Goal: Information Seeking & Learning: Find specific page/section

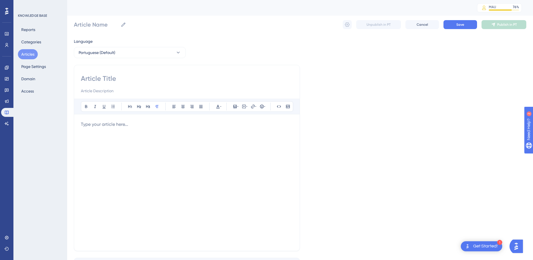
click at [33, 57] on button "Articles" at bounding box center [28, 54] width 20 height 10
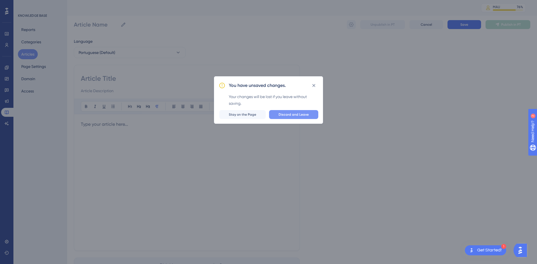
click at [293, 116] on span "Discard and Leave" at bounding box center [294, 114] width 30 height 4
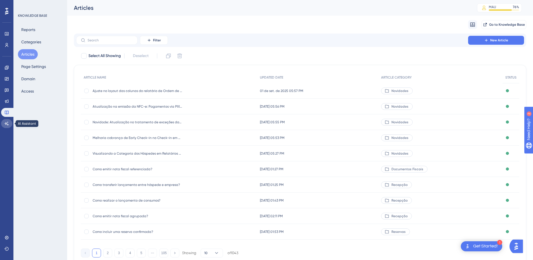
drag, startPoint x: 5, startPoint y: 124, endPoint x: 154, endPoint y: 46, distance: 168.9
click at [5, 124] on icon at bounding box center [6, 123] width 4 height 4
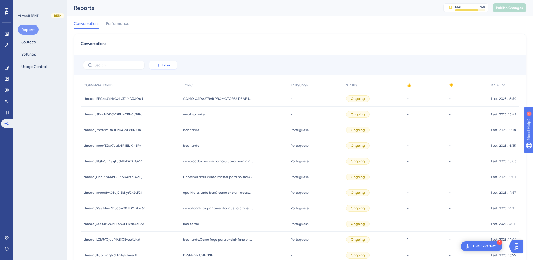
click at [167, 66] on span "Filter" at bounding box center [166, 65] width 8 height 4
click at [164, 145] on span "Date Created" at bounding box center [168, 148] width 23 height 7
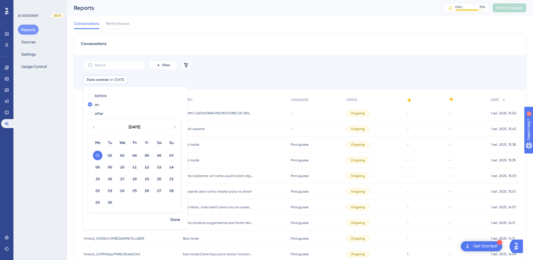
click at [93, 127] on icon at bounding box center [93, 127] width 1 height 2
click at [144, 203] on button "29" at bounding box center [147, 203] width 10 height 10
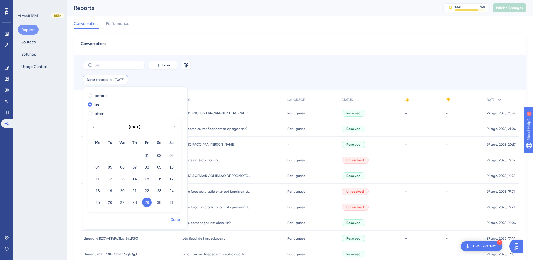
click at [174, 220] on span "Done" at bounding box center [175, 219] width 10 height 7
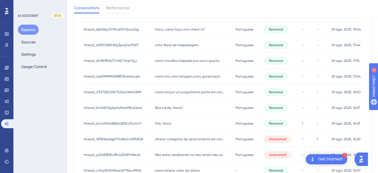
scroll to position [291, 0]
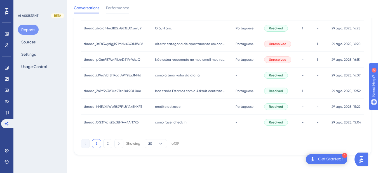
click at [172, 101] on div "credito deixado credito deixado" at bounding box center [192, 107] width 81 height 16
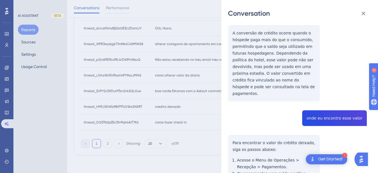
scroll to position [0, 0]
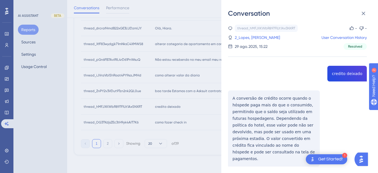
copy span "credito deixado"
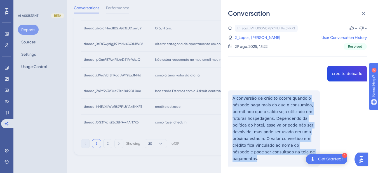
drag, startPoint x: 230, startPoint y: 95, endPoint x: 267, endPoint y: 161, distance: 75.4
copy p "A conversão de crédito ocorre quando o hóspede paga mais do que o consumido, pe…"
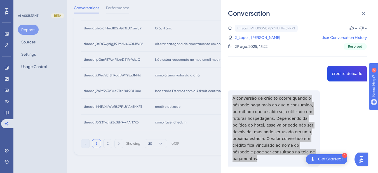
scroll to position [131, 0]
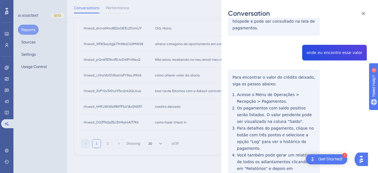
click at [324, 43] on div "thread_hMFJXKWbR897FlUt1Ax5NXRT Copy - - 2_Lopes, [PERSON_NAME] User Conversati…" at bounding box center [297, 54] width 139 height 321
copy span "onde eu encontro esse valor"
click at [243, 63] on div "thread_hMFJXKWbR897FlUt1Ax5NXRT Copy - - 2_Lopes, [PERSON_NAME] User Conversati…" at bounding box center [297, 54] width 139 height 321
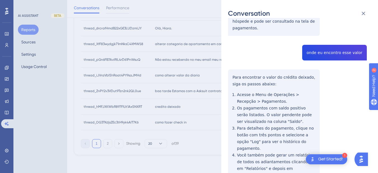
click at [232, 67] on div "thread_hMFJXKWbR897FlUt1Ax5NXRT Copy - - 2_Lopes, [PERSON_NAME] User Conversati…" at bounding box center [297, 54] width 139 height 321
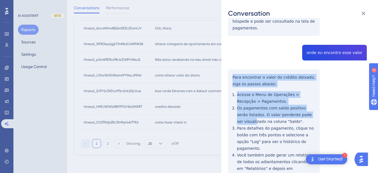
scroll to position [155, 0]
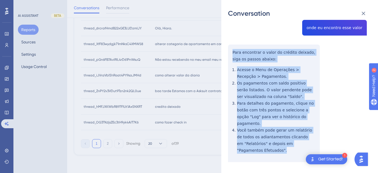
drag, startPoint x: 233, startPoint y: 69, endPoint x: 259, endPoint y: 139, distance: 75.2
click at [260, 143] on div "thread_hMFJXKWbR897FlUt1Ax5NXRT Copy - - 2_Lopes, [PERSON_NAME] User Conversati…" at bounding box center [297, 29] width 139 height 321
copy div "Para encontrar o valor do crédito deixado, siga os passos abaixo: Acesse o Menu…"
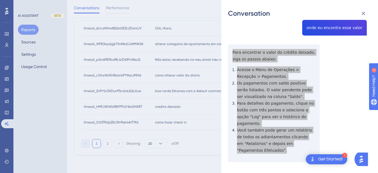
scroll to position [160, 0]
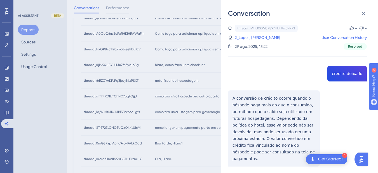
click at [258, 41] on div "thread_hMFJXKWbR897FlUt1Ax5NXRT Copy - - 2_Lopes, [PERSON_NAME] User Conversati…" at bounding box center [297, 37] width 139 height 25
click at [250, 37] on link "2_Lopes, [PERSON_NAME]" at bounding box center [257, 37] width 45 height 7
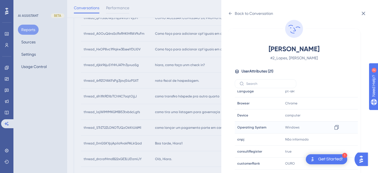
scroll to position [170, 0]
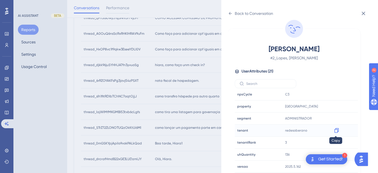
click at [334, 130] on icon at bounding box center [337, 131] width 6 height 6
click at [300, 127] on div "redesoberano Copy redesoberano" at bounding box center [313, 130] width 60 height 11
click at [334, 131] on icon at bounding box center [336, 130] width 4 height 5
click at [336, 107] on icon at bounding box center [337, 106] width 6 height 6
click at [229, 13] on icon at bounding box center [230, 13] width 3 height 3
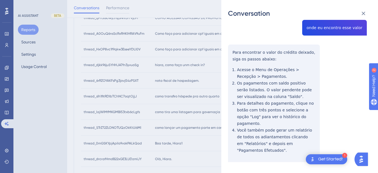
scroll to position [0, 0]
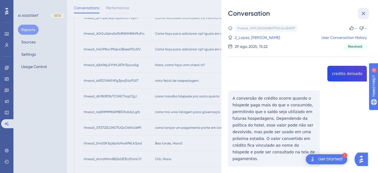
click at [366, 13] on icon at bounding box center [363, 13] width 7 height 7
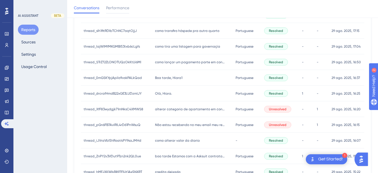
scroll to position [291, 0]
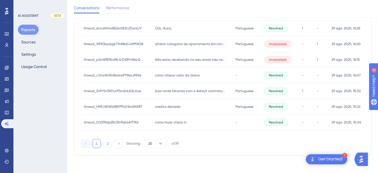
click at [173, 123] on span "como fazer check in" at bounding box center [171, 122] width 32 height 4
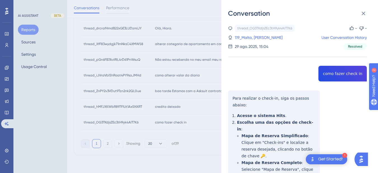
copy span "como fazer check in"
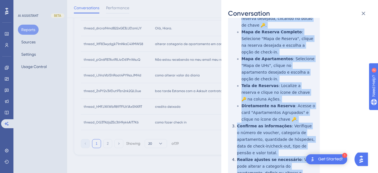
scroll to position [187, 0]
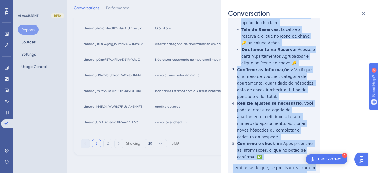
drag, startPoint x: 233, startPoint y: 97, endPoint x: 275, endPoint y: 145, distance: 63.8
click at [275, 145] on div "thread_OG3TKdjsZEc3tH9yk4AIT7K6 Copy - - 119_Malta, [PERSON_NAME] User Conversa…" at bounding box center [297, 28] width 139 height 380
copy div "Lore ipsumdol s ametc-ad, elit se doeius tempor: Incidi u laboree Dolo . Magnaa…"
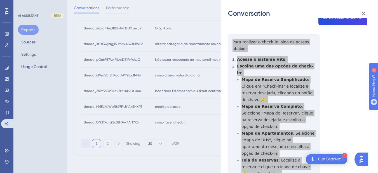
scroll to position [160, 0]
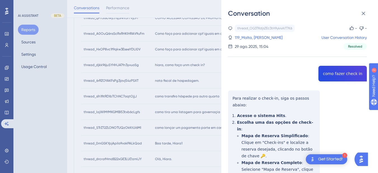
drag, startPoint x: 248, startPoint y: 36, endPoint x: 264, endPoint y: 55, distance: 25.2
click at [248, 36] on link "119_Malta, [PERSON_NAME]" at bounding box center [259, 37] width 48 height 7
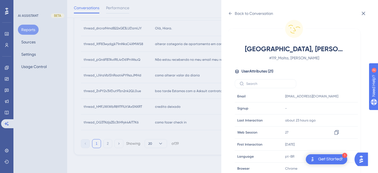
scroll to position [170, 0]
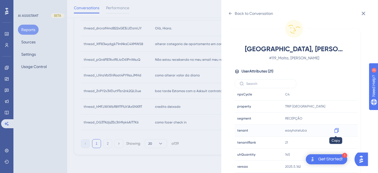
click at [335, 131] on icon at bounding box center [337, 131] width 6 height 6
click at [230, 13] on icon at bounding box center [230, 13] width 3 height 3
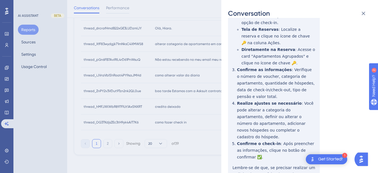
scroll to position [0, 0]
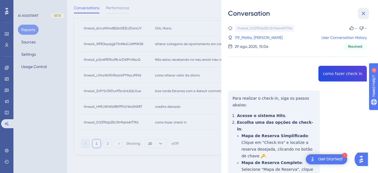
click at [364, 13] on icon at bounding box center [363, 13] width 7 height 7
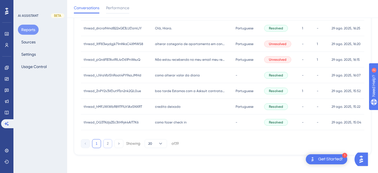
click at [105, 146] on button "2" at bounding box center [107, 143] width 9 height 9
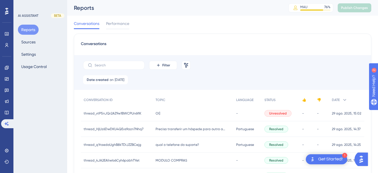
click at [160, 112] on div "OI] OI]" at bounding box center [193, 113] width 81 height 16
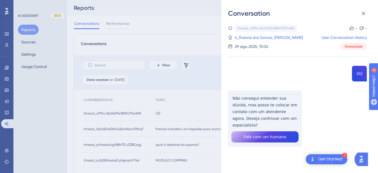
click at [357, 74] on div "thread_vtP5nJQr2AZ9w1BWCPUn6fIK Copy - - 4_Raiane dos Santos, Ketlin User Conve…" at bounding box center [297, 100] width 139 height 151
copy span "OI]"
click at [242, 109] on div "thread_vtP5nJQr2AZ9w1BWCPUn6fIK Copy - - 4_Raiane dos Santos, Ketlin User Conve…" at bounding box center [297, 100] width 139 height 151
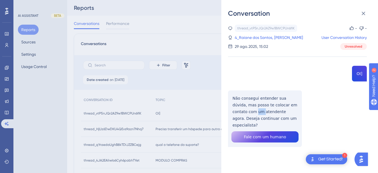
click at [242, 109] on div "thread_vtP5nJQr2AZ9w1BWCPUn6fIK Copy - - 4_Raiane dos Santos, Ketlin User Conve…" at bounding box center [297, 100] width 139 height 151
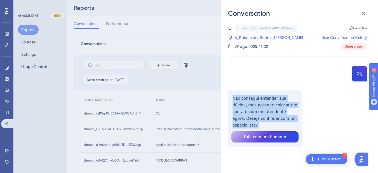
click at [242, 109] on div "thread_vtP5nJQr2AZ9w1BWCPUn6fIK Copy - - 4_Raiane dos Santos, Ketlin User Conve…" at bounding box center [297, 100] width 139 height 151
copy p "Não consegui entender sua dúvida, mas posso te colocar em contato com um atende…"
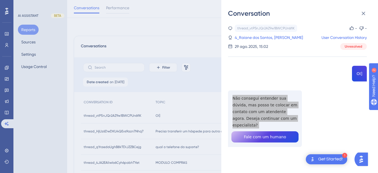
scroll to position [131, 0]
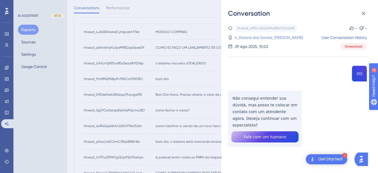
click at [246, 39] on link "4_Raiane dos Santos, [PERSON_NAME]" at bounding box center [269, 37] width 68 height 7
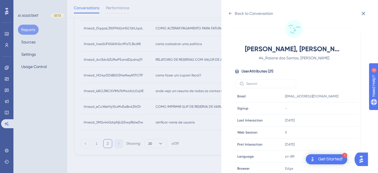
scroll to position [170, 0]
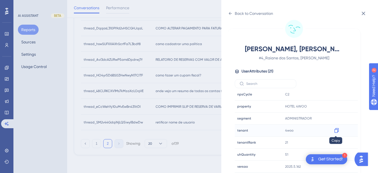
click at [336, 131] on icon at bounding box center [337, 131] width 6 height 6
click at [230, 11] on icon at bounding box center [230, 13] width 4 height 4
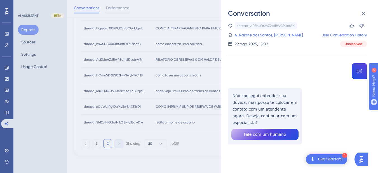
scroll to position [0, 0]
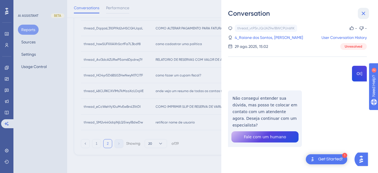
click at [365, 12] on icon at bounding box center [364, 14] width 4 height 4
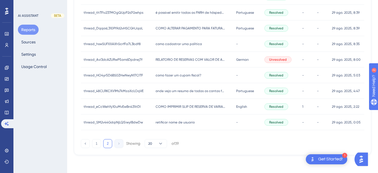
scroll to position [14, 0]
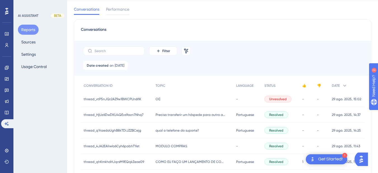
drag, startPoint x: 158, startPoint y: 117, endPoint x: 163, endPoint y: 117, distance: 5.1
click at [158, 118] on div "Preciso transferir um hóspede para outro apartamento, como faço? Preciso transf…" at bounding box center [193, 115] width 81 height 16
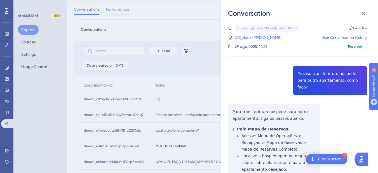
click at [316, 77] on div "thread_HjUz6DwDKU4QEvs9azn7Nhq7 Copy - - 223_Neto, [PERSON_NAME] User Conversat…" at bounding box center [297, 168] width 139 height 286
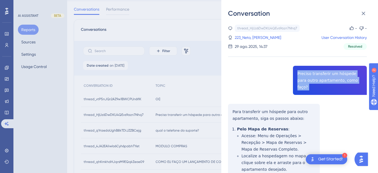
click at [316, 77] on div "thread_HjUz6DwDKU4QEvs9azn7Nhq7 Copy - - 223_Neto, [PERSON_NAME] User Conversat…" at bounding box center [297, 168] width 139 height 286
copy span "Preciso transferir um hóspede para outro apartamento, como faço?"
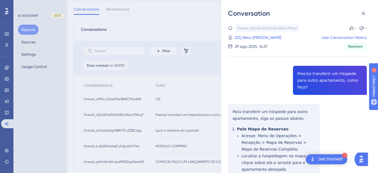
click at [237, 114] on div "thread_HjUz6DwDKU4QEvs9azn7Nhq7 Copy - - 223_Neto, [PERSON_NAME] User Conversat…" at bounding box center [297, 168] width 139 height 286
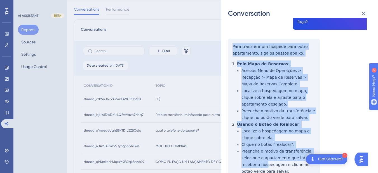
scroll to position [120, 0]
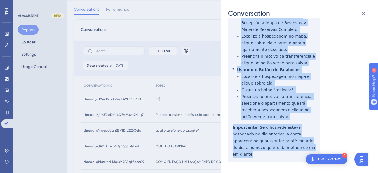
drag, startPoint x: 233, startPoint y: 103, endPoint x: 282, endPoint y: 143, distance: 63.0
click at [282, 143] on div "thread_HjUz6DwDKU4QEvs9azn7Nhq7 Copy - - 223_Neto, [PERSON_NAME] User Conversat…" at bounding box center [297, 48] width 139 height 286
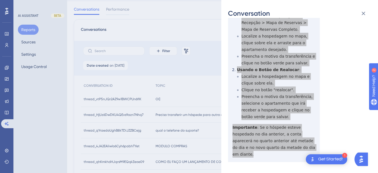
scroll to position [0, 0]
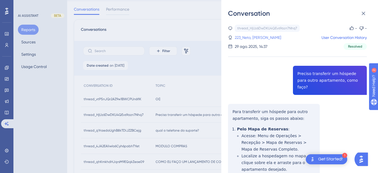
drag, startPoint x: 247, startPoint y: 36, endPoint x: 257, endPoint y: 36, distance: 10.4
click at [247, 36] on link "223_Neto, [PERSON_NAME]" at bounding box center [258, 37] width 46 height 7
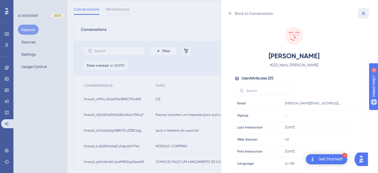
drag, startPoint x: 362, startPoint y: 11, endPoint x: 376, endPoint y: 40, distance: 32.8
click at [362, 11] on icon at bounding box center [363, 13] width 7 height 7
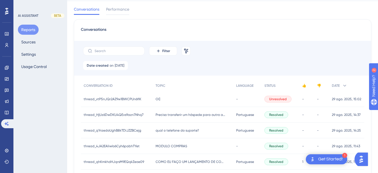
click at [151, 135] on div "thread_qYraedoUghB8kTDiJZZBCejg thread_qYraedoUghB8kTDiJZZBCejg" at bounding box center [117, 130] width 72 height 16
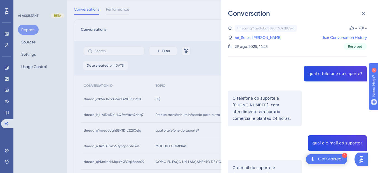
click at [320, 69] on div "thread_qYraedoUghB8kTDiJZZBCejg Copy - - 46_Sales, [PERSON_NAME] User Conversat…" at bounding box center [297, 128] width 139 height 206
click at [252, 107] on div "thread_qYraedoUghB8kTDiJZZBCejg Copy - - 46_Sales, [PERSON_NAME] User Conversat…" at bounding box center [297, 128] width 139 height 206
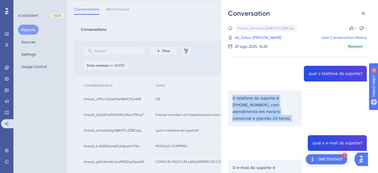
click at [252, 107] on div "thread_qYraedoUghB8kTDiJZZBCejg Copy - - 46_Sales, [PERSON_NAME] User Conversat…" at bounding box center [297, 128] width 139 height 206
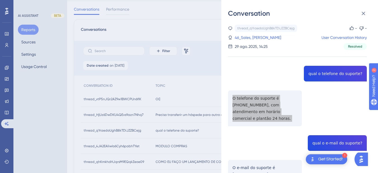
scroll to position [40, 0]
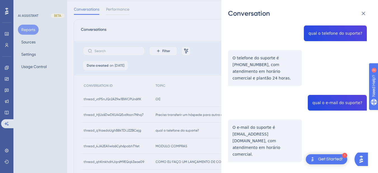
click at [329, 98] on div "thread_qYraedoUghB8kTDiJZZBCejg Copy - - 46_Sales, [PERSON_NAME] User Conversat…" at bounding box center [297, 87] width 139 height 206
click at [258, 131] on div "thread_qYraedoUghB8kTDiJZZBCejg Copy - - 46_Sales, [PERSON_NAME] User Conversat…" at bounding box center [297, 87] width 139 height 206
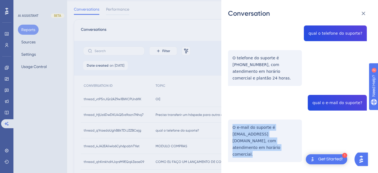
click at [258, 131] on div "thread_qYraedoUghB8kTDiJZZBCejg Copy - - 46_Sales, [PERSON_NAME] User Conversat…" at bounding box center [297, 87] width 139 height 206
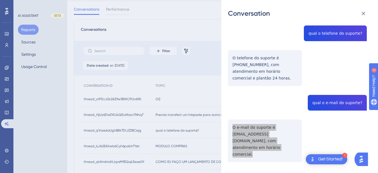
scroll to position [145, 0]
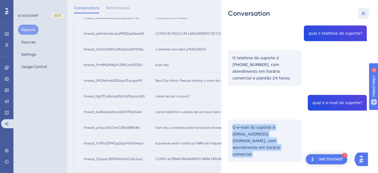
click at [362, 11] on icon at bounding box center [363, 13] width 7 height 7
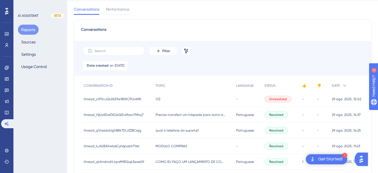
scroll to position [79, 0]
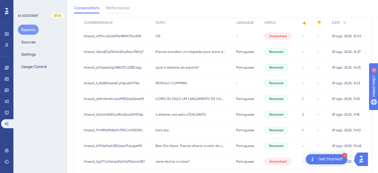
click at [164, 86] on div "MODULO COMPRAS MODULO COMPRAS" at bounding box center [193, 83] width 81 height 16
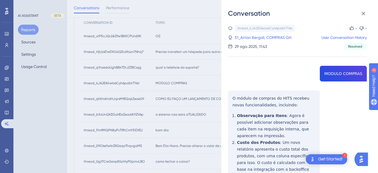
click at [333, 72] on div "thread_4JA2EAliwIo6Cyh6pabhTYet Copy - - 51_Airton Bergoli, COMPRAS GH User Con…" at bounding box center [297, 144] width 139 height 239
click at [252, 99] on div "thread_4JA2EAliwIo6Cyh6pabhTYet Copy - - 51_Airton Bergoli, COMPRAS GH User Con…" at bounding box center [297, 144] width 139 height 239
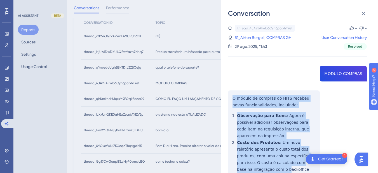
scroll to position [66, 0]
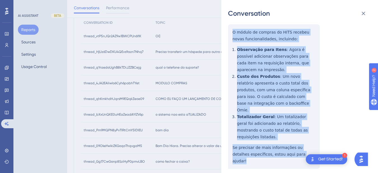
drag, startPoint x: 232, startPoint y: 95, endPoint x: 295, endPoint y: 142, distance: 78.6
click at [295, 142] on div "thread_4JA2EAliwIo6Cyh6pabhTYet Copy - - 51_Airton Bergoli, COMPRAS GH User Con…" at bounding box center [297, 78] width 139 height 239
drag, startPoint x: 247, startPoint y: 74, endPoint x: 247, endPoint y: 58, distance: 15.7
click at [247, 58] on div "thread_4JA2EAliwIo6Cyh6pabhTYet Copy - - 51_Airton Bergoli, COMPRAS GH User Con…" at bounding box center [297, 78] width 139 height 239
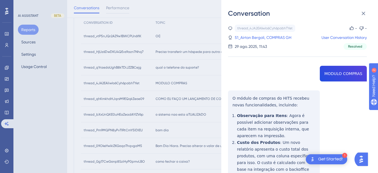
scroll to position [65, 0]
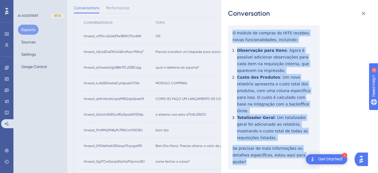
drag, startPoint x: 295, startPoint y: 143, endPoint x: 231, endPoint y: 35, distance: 125.4
click at [231, 35] on div "thread_4JA2EAliwIo6Cyh6pabhTYet Copy - - 51_Airton Bergoli, COMPRAS GH User Con…" at bounding box center [297, 78] width 139 height 239
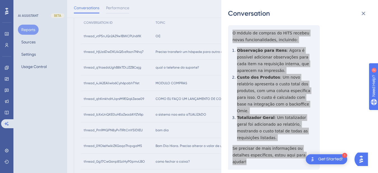
scroll to position [0, 0]
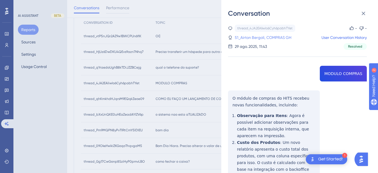
click at [250, 36] on link "51_Airton Bergoli, COMPRAS GH" at bounding box center [263, 37] width 56 height 7
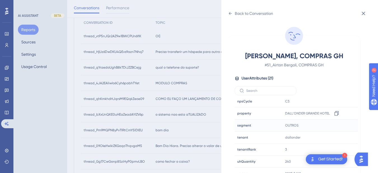
scroll to position [7, 0]
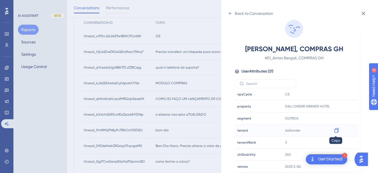
click at [334, 129] on icon at bounding box center [336, 130] width 4 height 5
click at [362, 15] on icon at bounding box center [364, 14] width 4 height 4
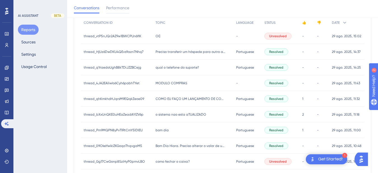
click at [185, 68] on span "qual o telefone do suporte?" at bounding box center [176, 67] width 43 height 4
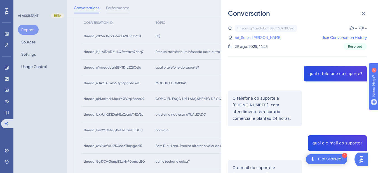
click at [267, 37] on link "46_Sales, [PERSON_NAME]" at bounding box center [258, 37] width 46 height 7
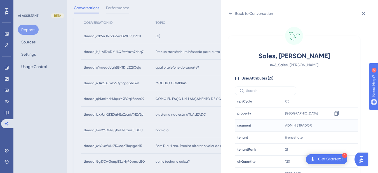
scroll to position [7, 0]
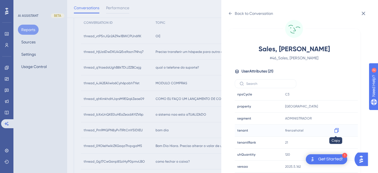
click at [337, 130] on icon at bounding box center [336, 130] width 4 height 5
click at [229, 12] on icon at bounding box center [230, 13] width 4 height 4
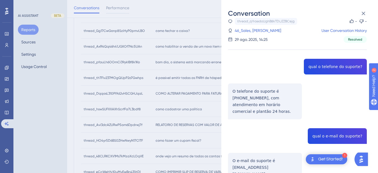
scroll to position [275, 0]
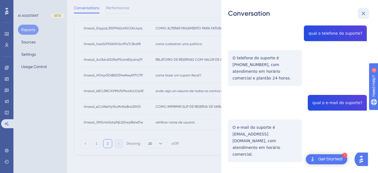
click at [361, 10] on icon at bounding box center [363, 13] width 7 height 7
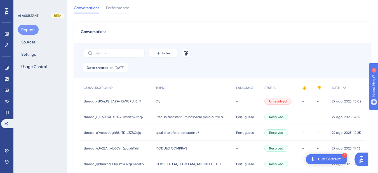
scroll to position [79, 0]
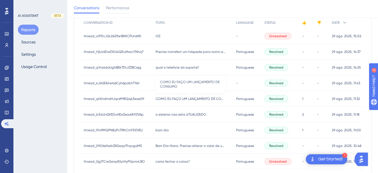
click at [163, 100] on span "COMO EU FAÇO UM LANÇAMENTO DE CONSUMO" at bounding box center [190, 98] width 70 height 4
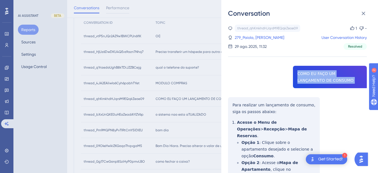
click at [364, 13] on icon at bounding box center [363, 13] width 7 height 7
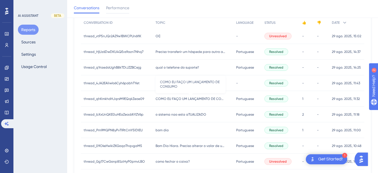
click at [175, 99] on span "COMO EU FAÇO UM LANÇAMENTO DE CONSUMO" at bounding box center [190, 98] width 70 height 4
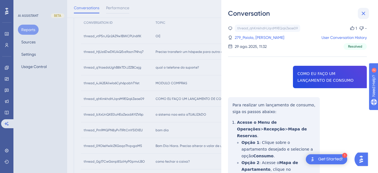
click at [362, 15] on icon at bounding box center [363, 13] width 7 height 7
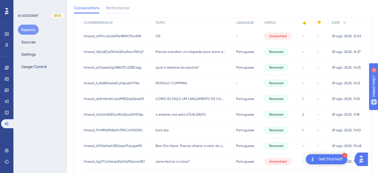
click at [167, 115] on span "o sistema nao esta aTUALIZADO" at bounding box center [180, 114] width 51 height 4
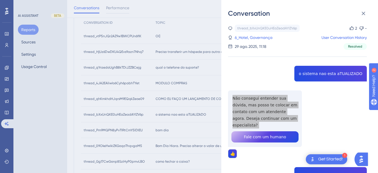
scroll to position [131, 0]
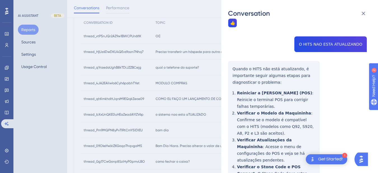
click at [240, 63] on div "thread_bXxUnQKE0uHEaZeadAYIZV6p Copy 2 - 6_Hotel, Governança User Conversation …" at bounding box center [297, 103] width 139 height 418
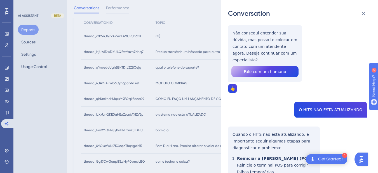
click at [308, 101] on div "thread_bXxUnQKE0uHEaZeadAYIZV6p Copy 2 - 6_Hotel, Governança User Conversation …" at bounding box center [297, 168] width 139 height 418
click at [242, 130] on div "thread_bXxUnQKE0uHEaZeadAYIZV6p Copy 2 - 6_Hotel, Governança User Conversation …" at bounding box center [297, 168] width 139 height 418
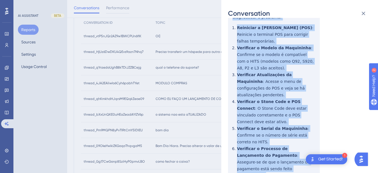
scroll to position [239, 0]
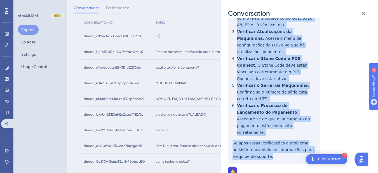
drag, startPoint x: 232, startPoint y: 126, endPoint x: 279, endPoint y: 130, distance: 46.9
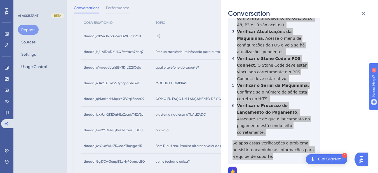
scroll to position [0, 0]
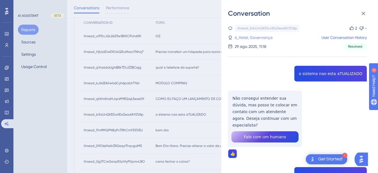
click at [260, 37] on link "6_Hotel, Governança" at bounding box center [254, 37] width 38 height 7
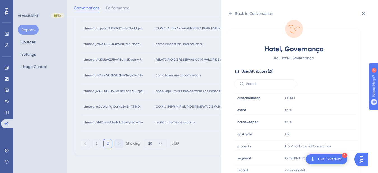
scroll to position [170, 0]
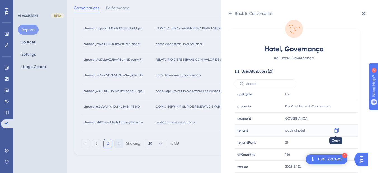
click at [335, 132] on icon at bounding box center [336, 130] width 4 height 5
click at [230, 14] on icon at bounding box center [230, 13] width 4 height 4
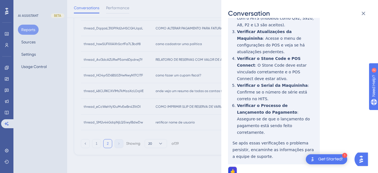
scroll to position [108, 0]
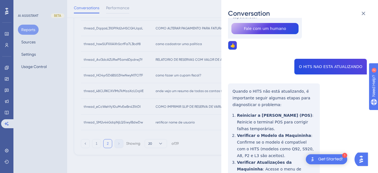
click at [375, 10] on div "Conversation thread_bXxUnQKE0uHEaZeadAYIZV6p Copy 2 - 6_Hotel, Governança User …" at bounding box center [299, 86] width 157 height 173
click at [364, 13] on icon at bounding box center [364, 14] width 4 height 4
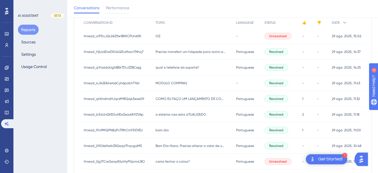
scroll to position [145, 0]
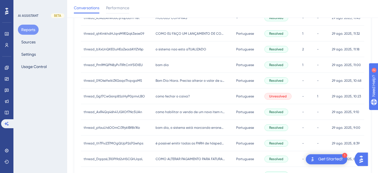
click at [168, 65] on div "bom dia bom dia" at bounding box center [193, 65] width 81 height 16
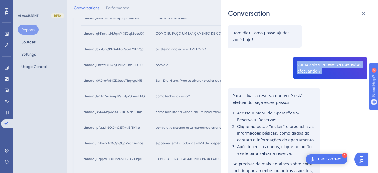
scroll to position [131, 0]
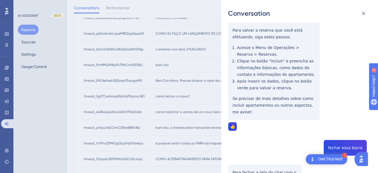
drag, startPoint x: 233, startPoint y: 40, endPoint x: 232, endPoint y: 36, distance: 4.3
click at [233, 40] on div "thread_Pm9MQPN8yPvTIRtCmY5lDIEU Copy 1 - 16_Daniel [PERSON_NAME], SKI Recepção …" at bounding box center [297, 75] width 139 height 362
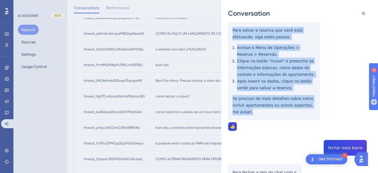
drag, startPoint x: 232, startPoint y: 27, endPoint x: 315, endPoint y: 106, distance: 114.7
click at [315, 106] on div "thread_Pm9MQPN8yPvTIRtCmY5lDIEU Copy 1 - 16_Daniel [PERSON_NAME], SKI Recepção …" at bounding box center [297, 75] width 139 height 362
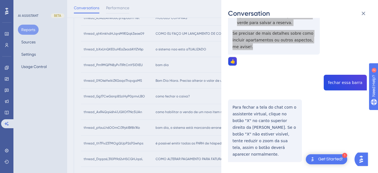
scroll to position [210, 0]
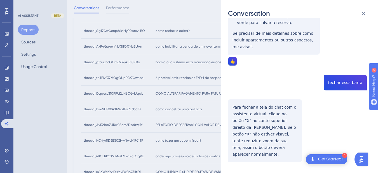
click at [352, 75] on div "thread_Pm9MQPN8yPvTIRtCmY5lDIEU Copy 1 - 16_Daniel [PERSON_NAME], SKI Recepção …" at bounding box center [297, 10] width 139 height 362
click at [233, 96] on div "thread_Pm9MQPN8yPvTIRtCmY5lDIEU Copy 1 - 16_Daniel [PERSON_NAME], SKI Recepção …" at bounding box center [297, 10] width 139 height 362
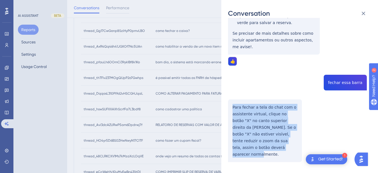
drag, startPoint x: 233, startPoint y: 98, endPoint x: 266, endPoint y: 143, distance: 56.4
click at [266, 143] on div "thread_Pm9MQPN8yPvTIRtCmY5lDIEU Copy 1 - 16_Daniel [PERSON_NAME], SKI Recepção …" at bounding box center [297, 10] width 139 height 362
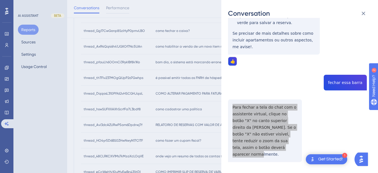
scroll to position [0, 0]
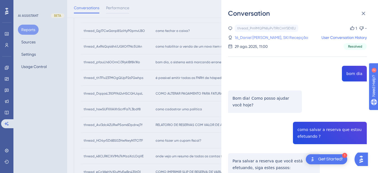
click at [257, 38] on link "16_Daniel [PERSON_NAME], SKI Recepção" at bounding box center [271, 37] width 73 height 7
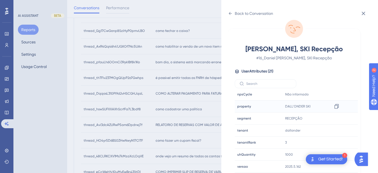
scroll to position [275, 0]
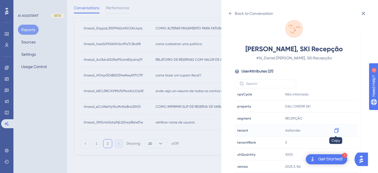
click at [338, 129] on icon at bounding box center [337, 131] width 6 height 6
click at [364, 15] on icon at bounding box center [363, 13] width 7 height 7
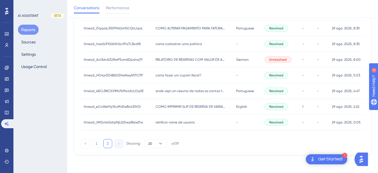
scroll to position [210, 0]
